Goal: Find specific page/section: Find specific page/section

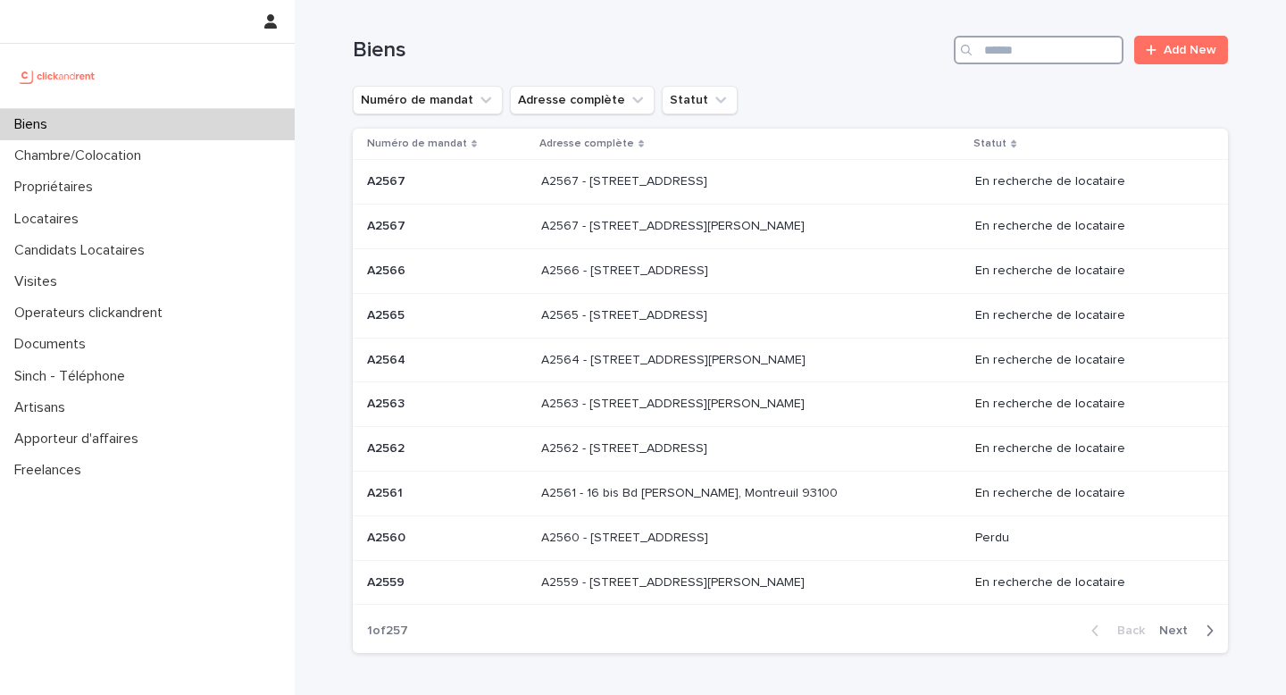
click at [1031, 49] on input "Search" at bounding box center [1039, 50] width 170 height 29
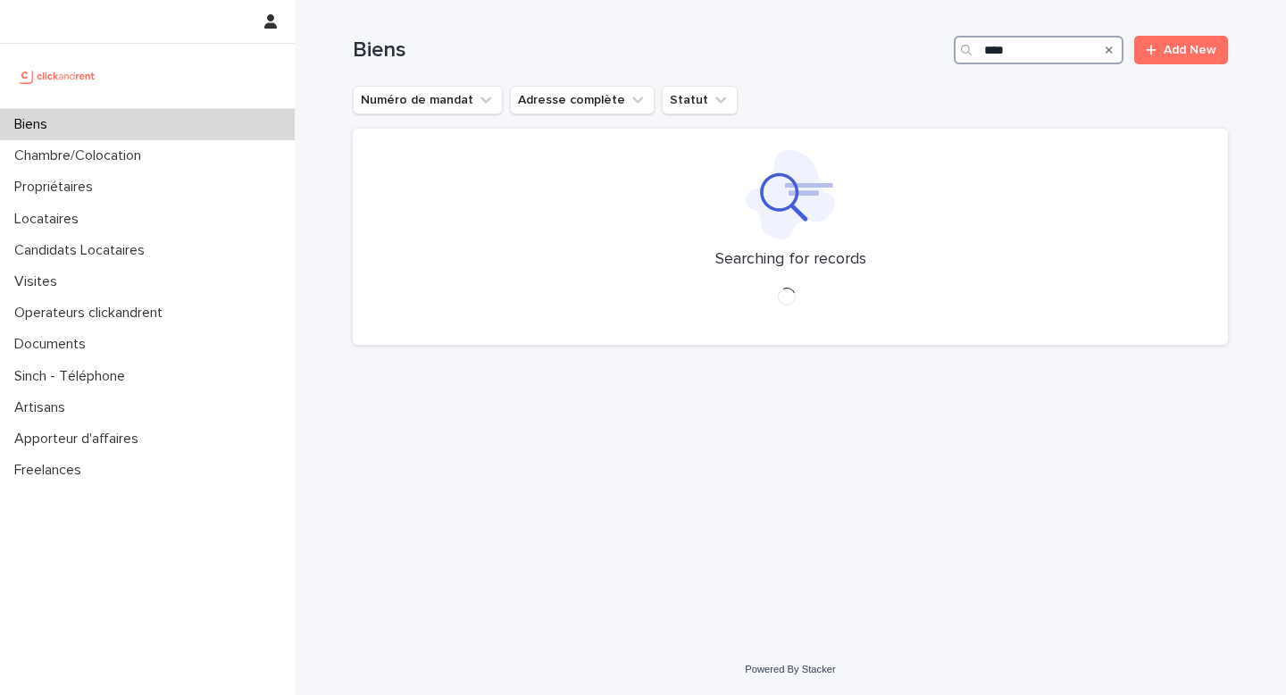
type input "****"
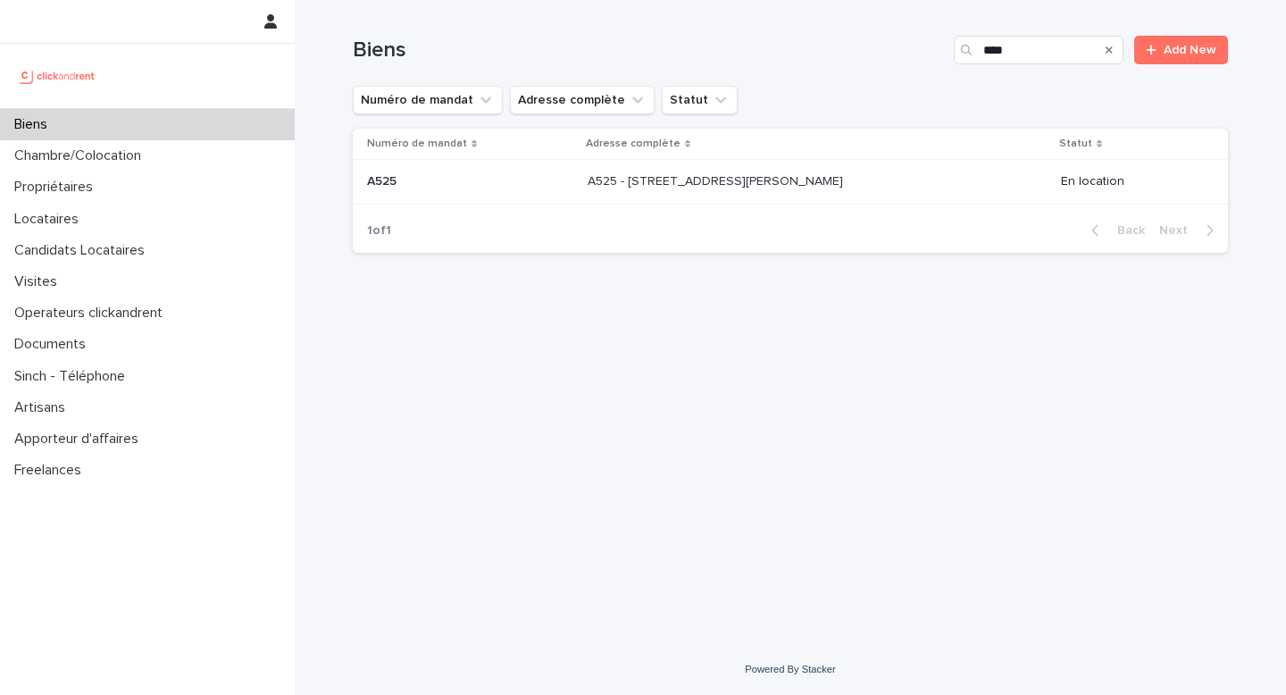
click at [1008, 166] on td "A525 - [STREET_ADDRESS][PERSON_NAME] 93130 A525 - [STREET_ADDRESS][PERSON_NAME]" at bounding box center [817, 182] width 473 height 45
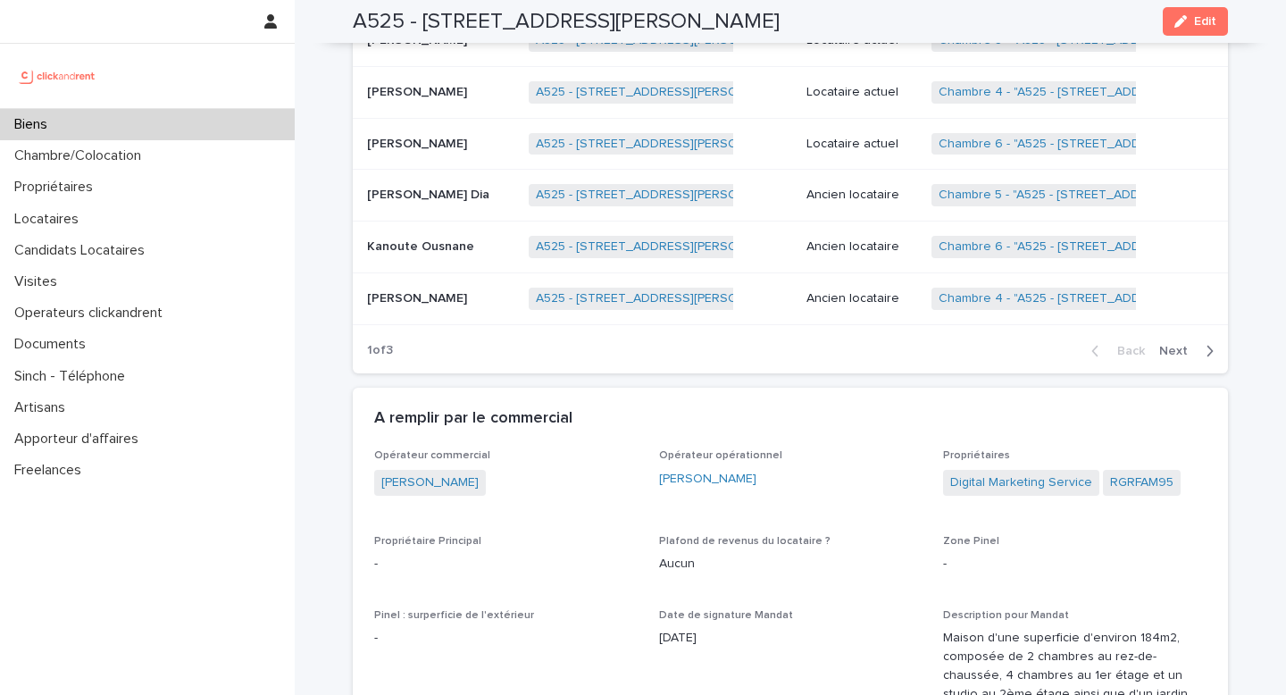
scroll to position [1184, 0]
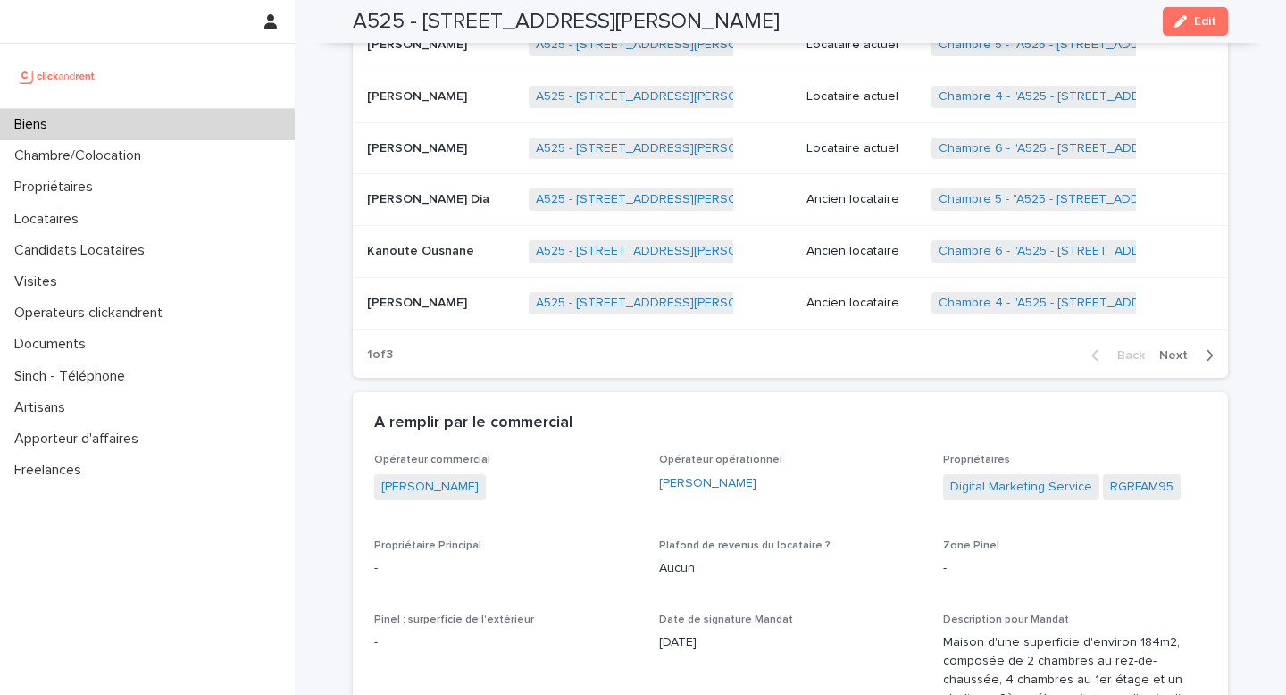
click at [1191, 358] on span "Next" at bounding box center [1178, 355] width 39 height 13
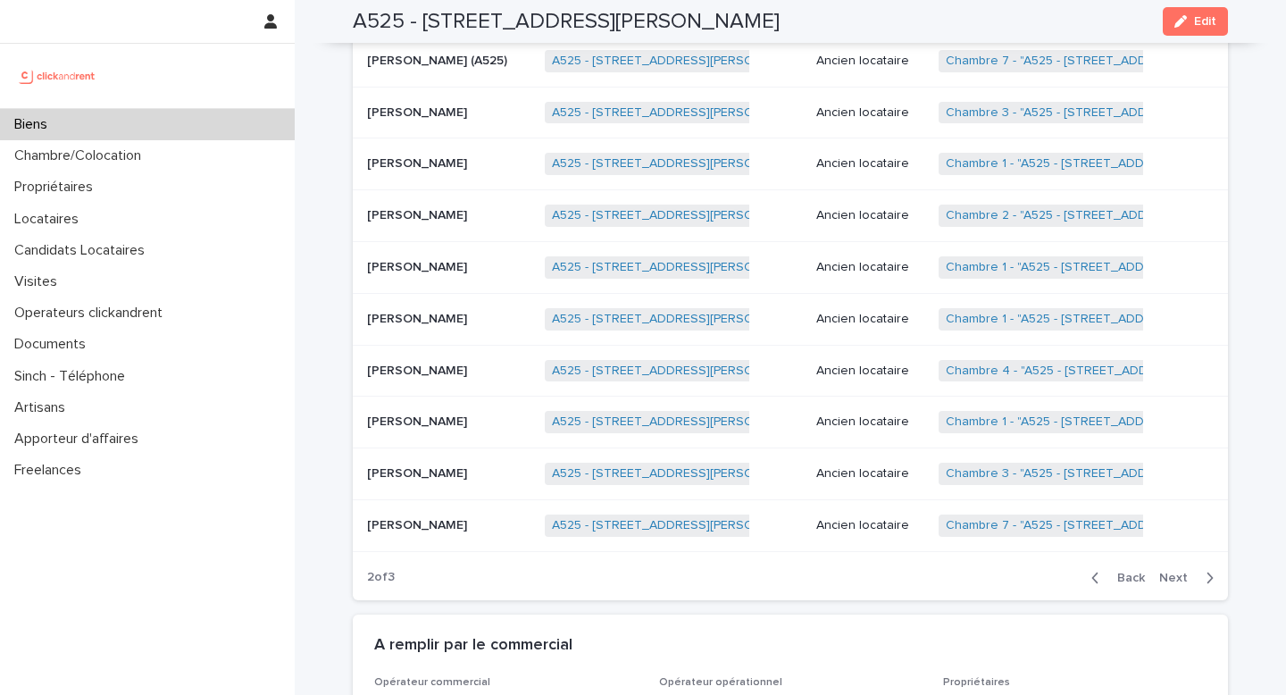
scroll to position [964, 0]
click at [1174, 583] on button "Next" at bounding box center [1190, 576] width 76 height 16
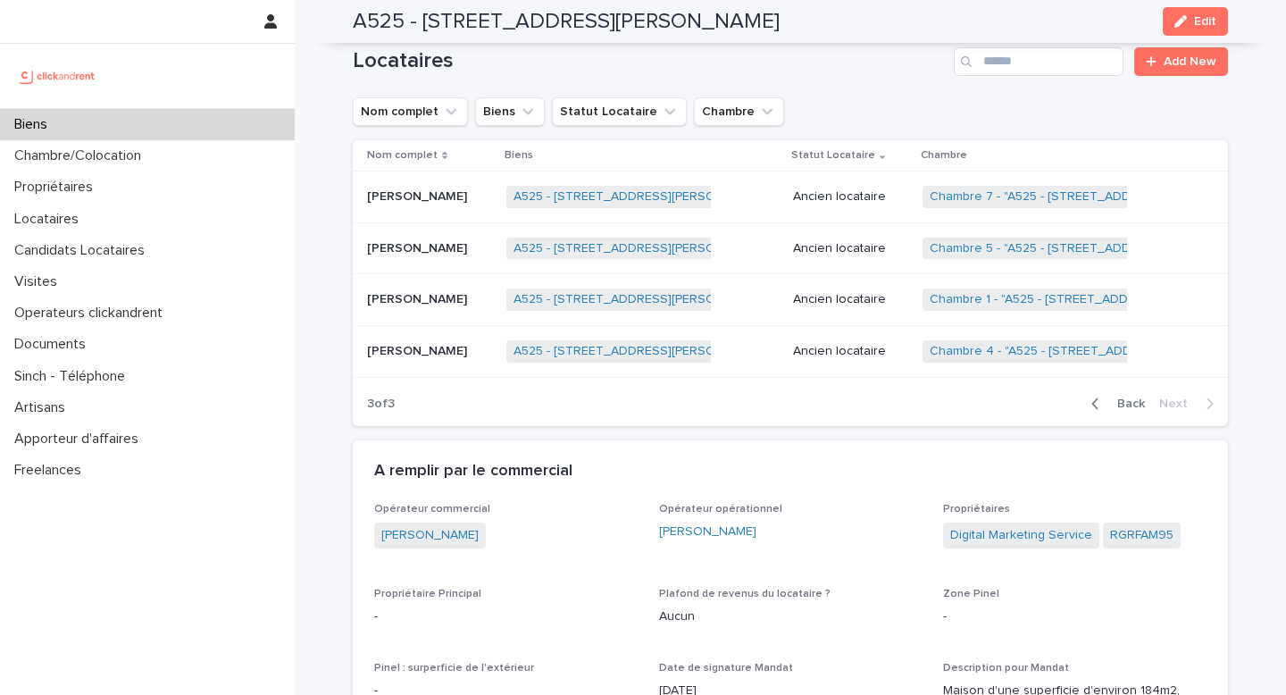
scroll to position [827, 0]
click at [1129, 407] on span "Back" at bounding box center [1126, 403] width 38 height 13
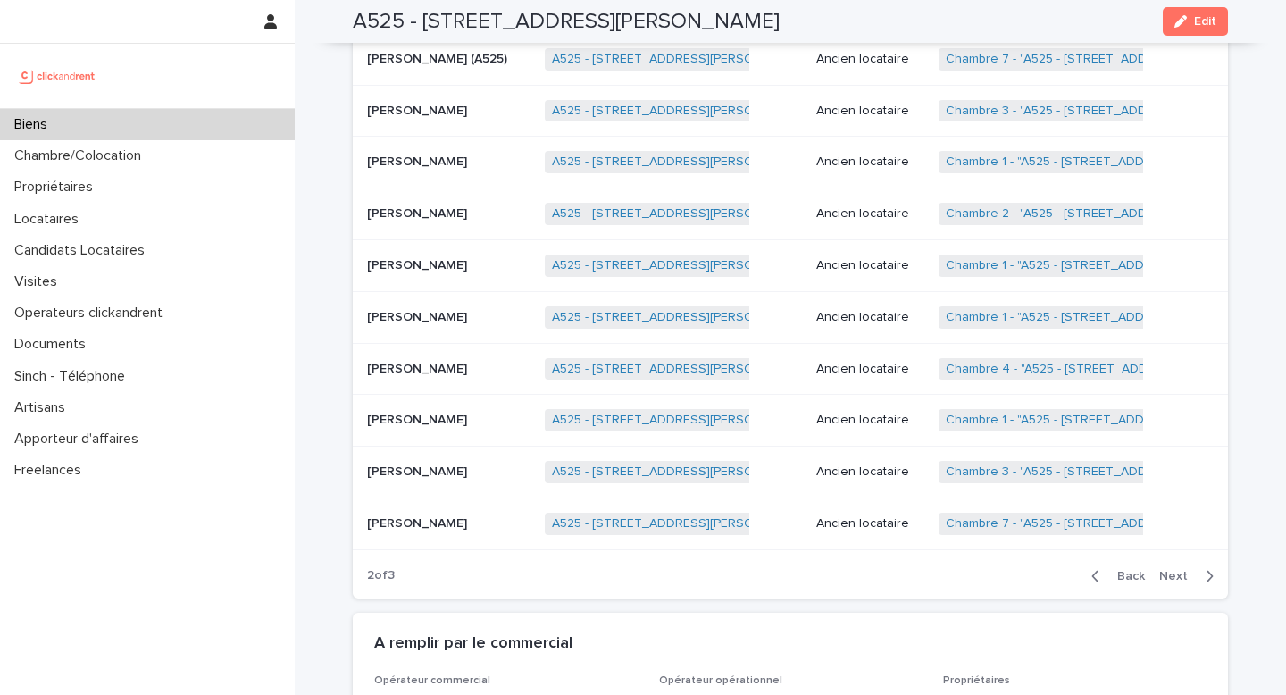
scroll to position [968, 0]
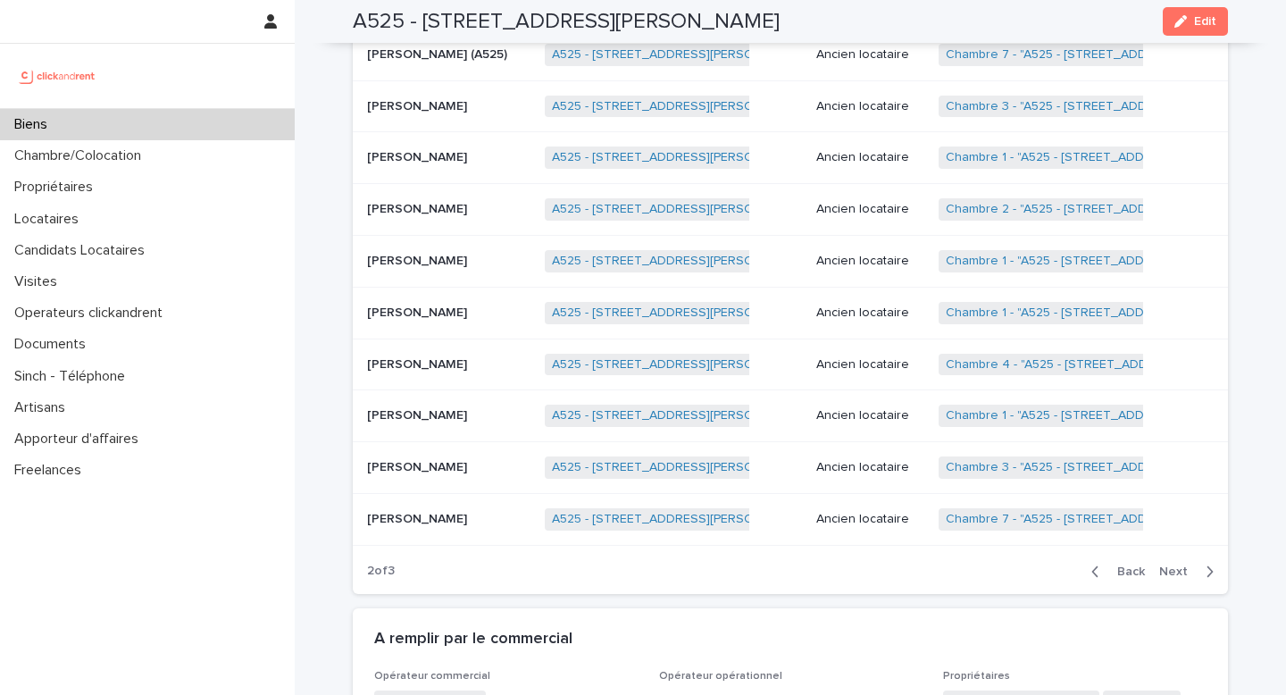
click at [1119, 572] on span "Back" at bounding box center [1126, 571] width 38 height 13
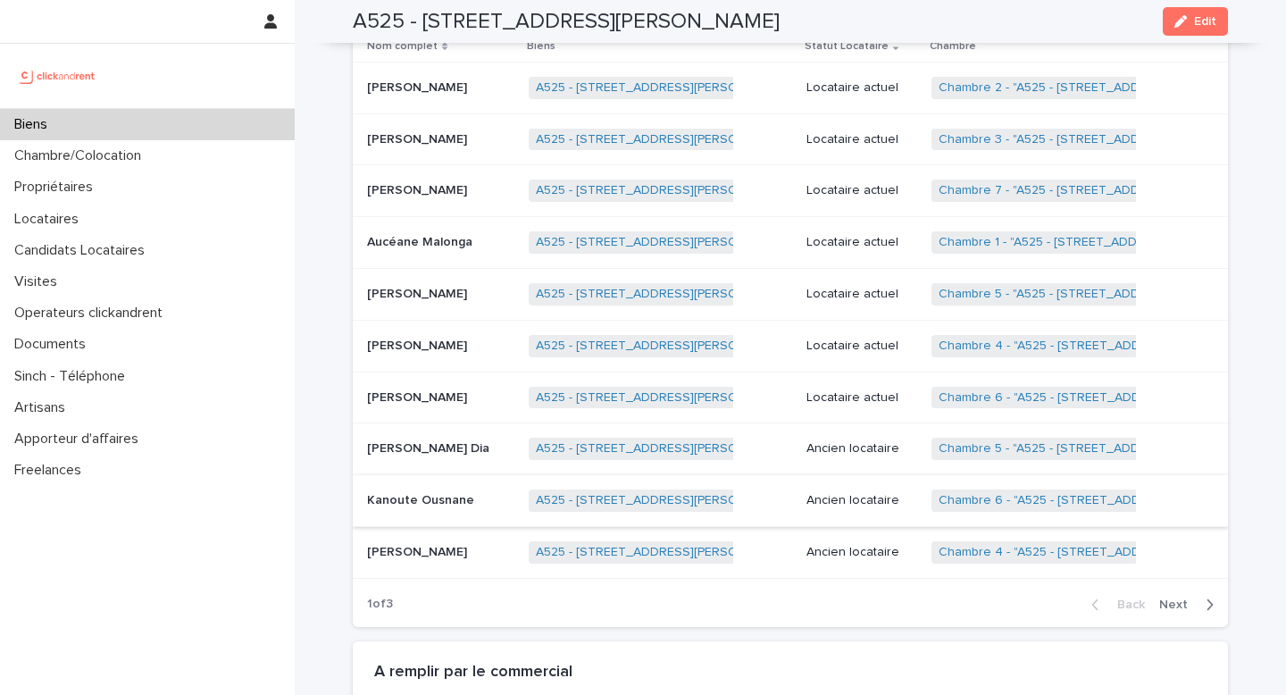
scroll to position [933, 0]
click at [885, 512] on div "Ancien locataire" at bounding box center [863, 502] width 112 height 29
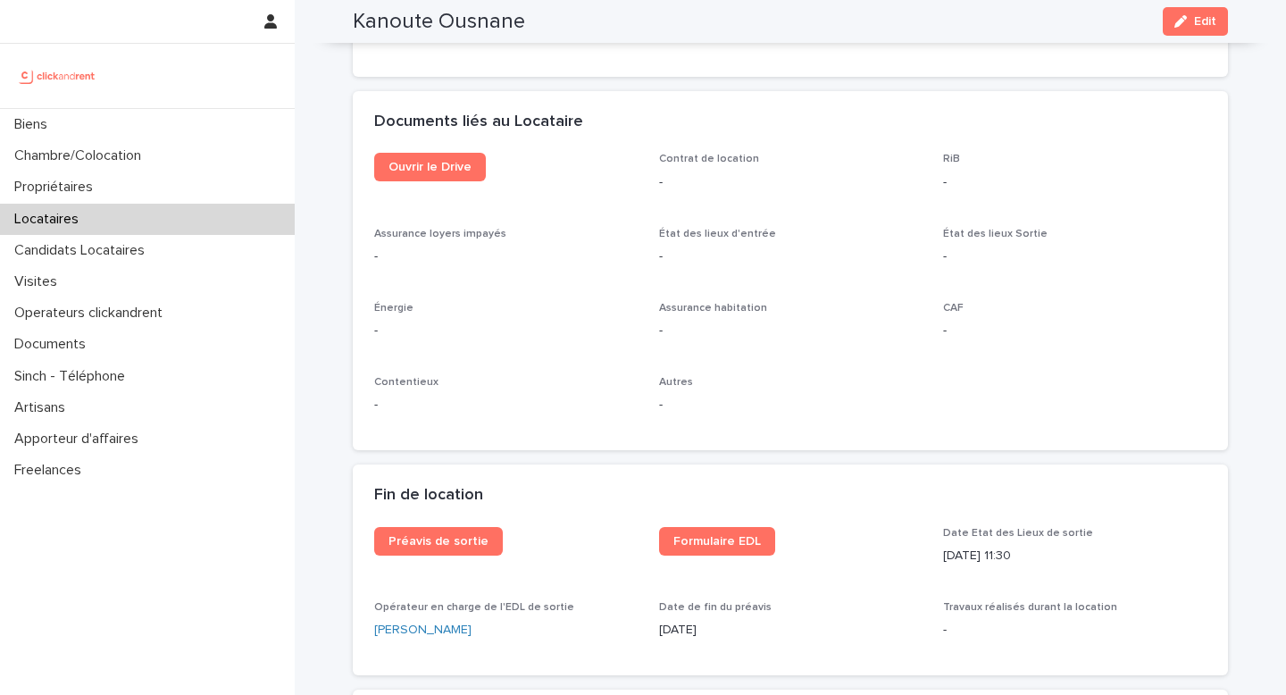
scroll to position [1874, 0]
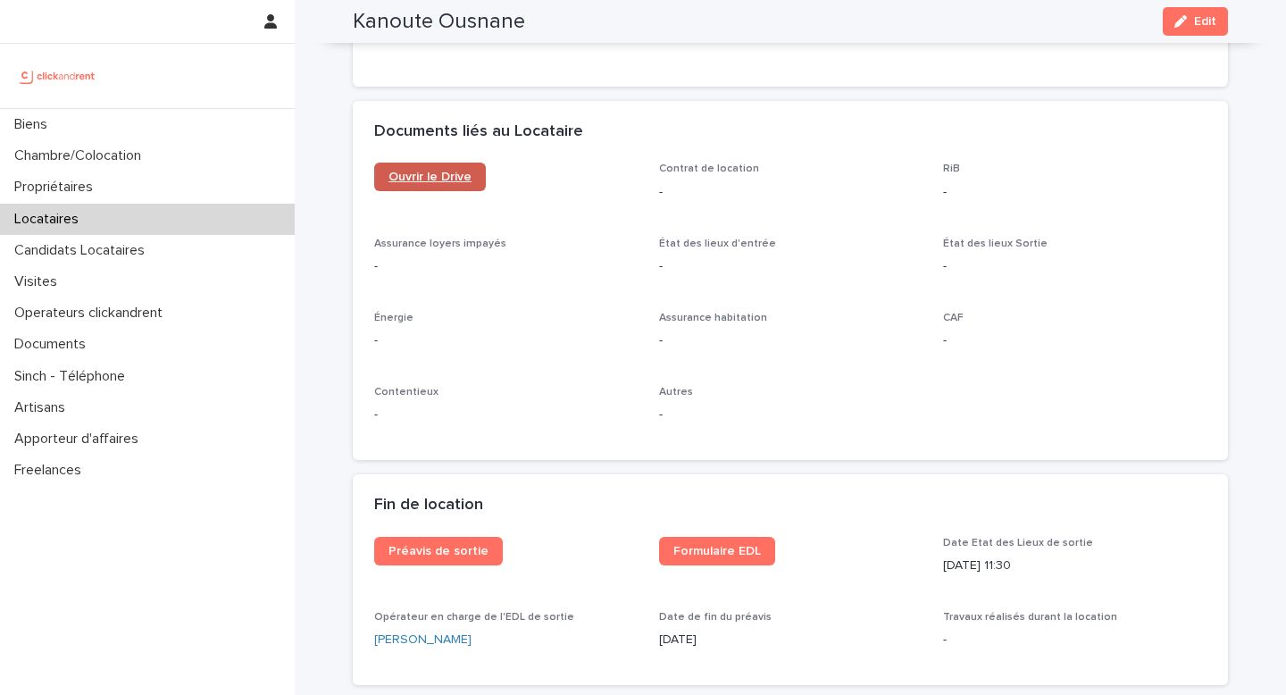
click at [418, 169] on link "Ouvrir le Drive" at bounding box center [430, 177] width 112 height 29
